Goal: Check status

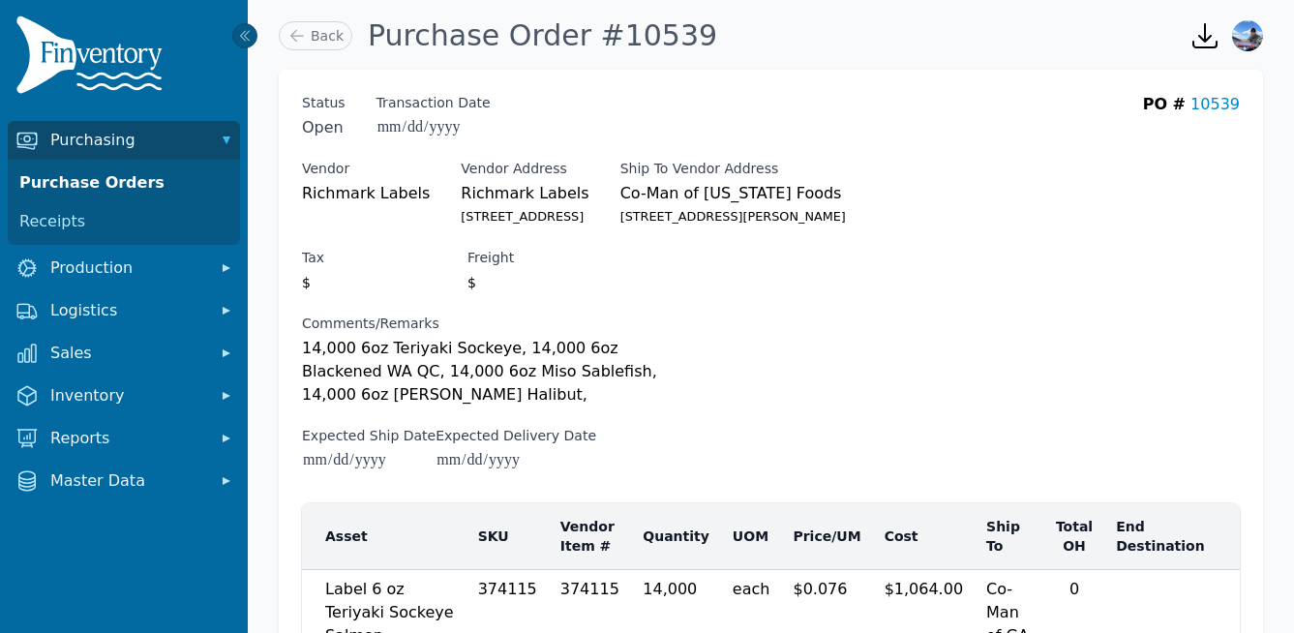
drag, startPoint x: 676, startPoint y: 36, endPoint x: 373, endPoint y: 32, distance: 303.0
click at [373, 32] on div "Back Purchase Order #10539" at bounding box center [723, 36] width 888 height 52
copy h1 "Purchase Order #10539"
